Goal: Transaction & Acquisition: Purchase product/service

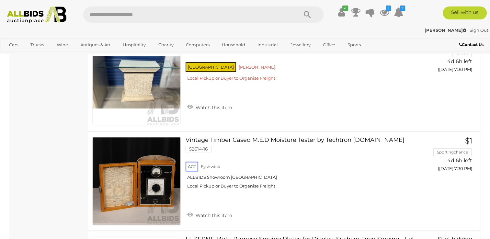
scroll to position [5217, 0]
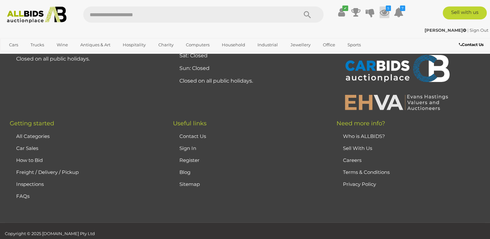
click at [386, 11] on icon "5" at bounding box center [387, 9] width 5 height 6
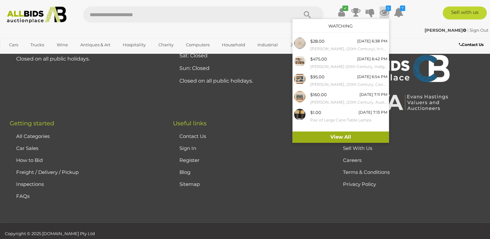
click at [339, 134] on link "View All" at bounding box center [340, 136] width 96 height 11
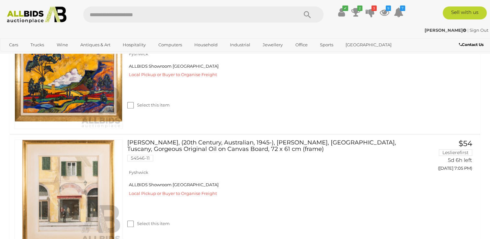
scroll to position [624, 0]
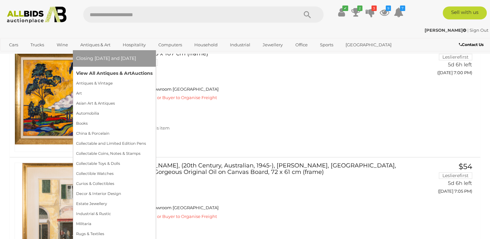
click at [95, 71] on link "View All Antiques & Art Auctions" at bounding box center [114, 73] width 76 height 10
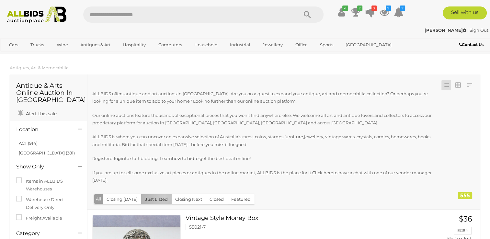
click at [162, 197] on button "Just Listed" at bounding box center [156, 199] width 30 height 10
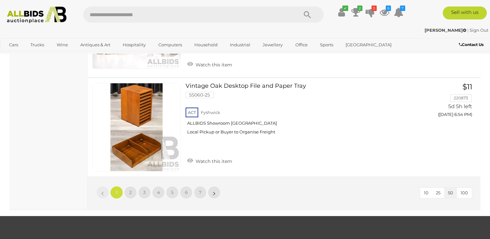
scroll to position [5145, 0]
click at [199, 189] on span "7" at bounding box center [200, 192] width 3 height 6
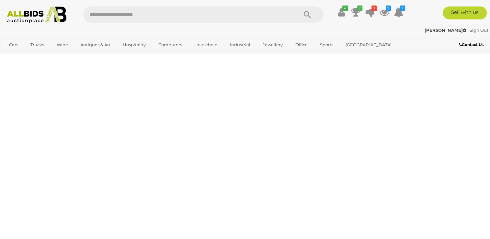
scroll to position [144, 0]
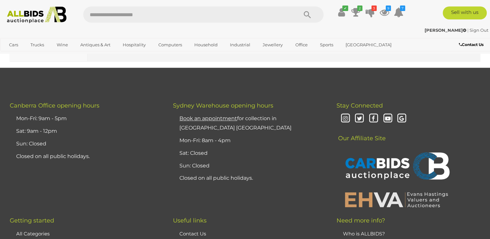
scroll to position [2950, 0]
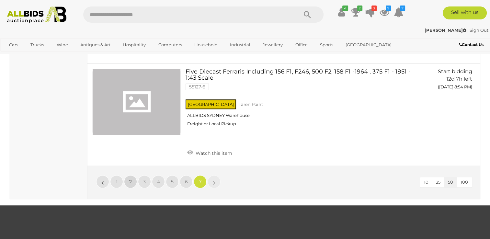
click at [129, 179] on span "2" at bounding box center [130, 182] width 3 height 6
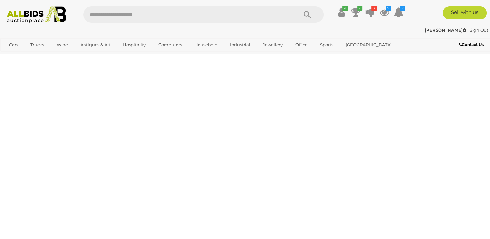
scroll to position [144, 0]
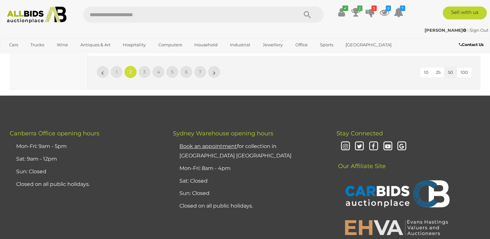
scroll to position [5095, 0]
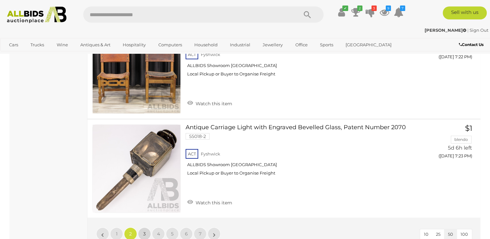
click at [142, 227] on link "3" at bounding box center [144, 233] width 13 height 13
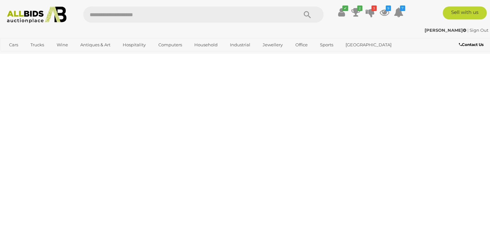
scroll to position [144, 0]
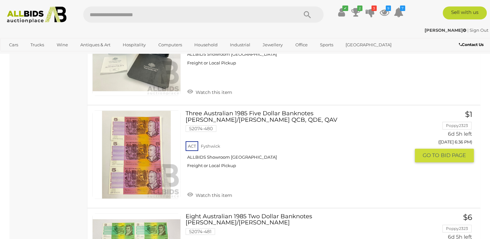
scroll to position [5192, 0]
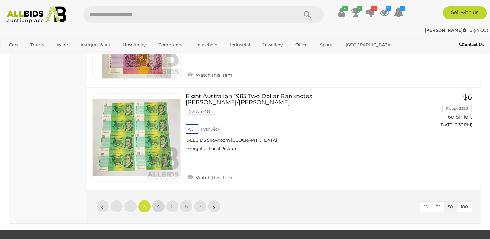
click at [158, 203] on span "4" at bounding box center [158, 206] width 3 height 6
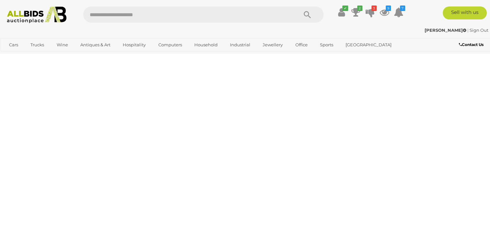
scroll to position [144, 0]
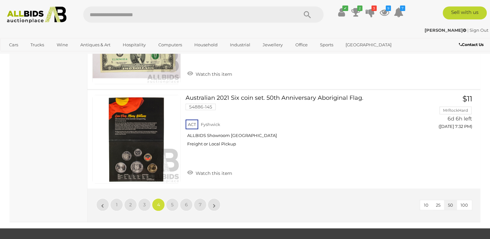
scroll to position [5127, 0]
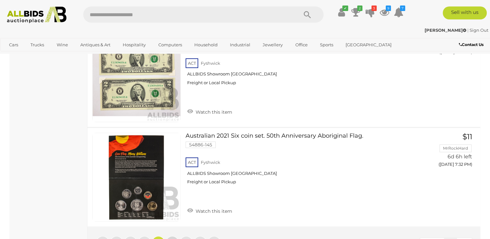
click at [175, 236] on link "5" at bounding box center [172, 242] width 13 height 13
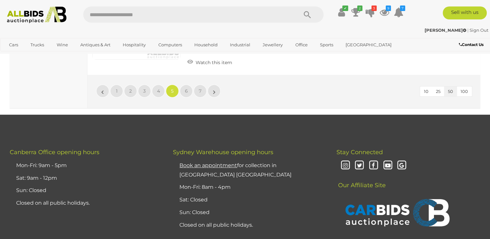
scroll to position [4993, 0]
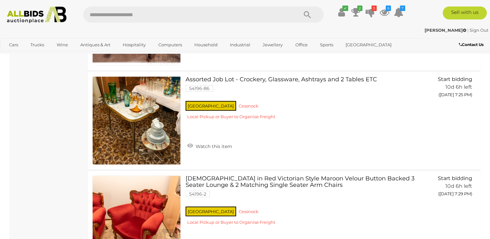
scroll to position [4416, 0]
